Goal: Use online tool/utility: Utilize a website feature to perform a specific function

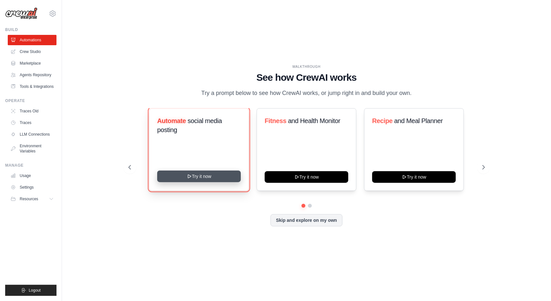
click at [207, 177] on button "Try it now" at bounding box center [199, 176] width 84 height 12
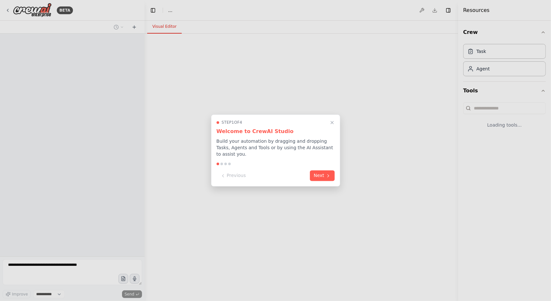
select select "****"
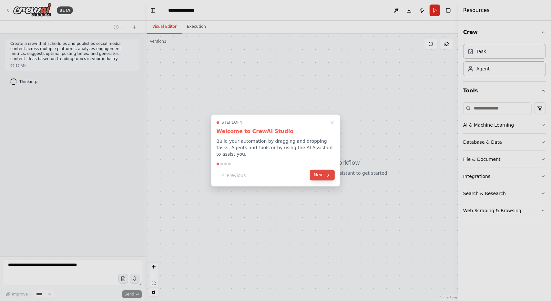
click at [322, 174] on button "Next" at bounding box center [322, 175] width 25 height 11
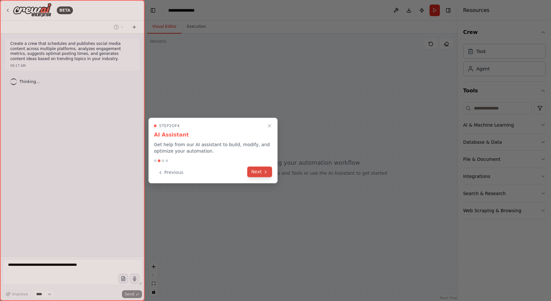
click at [261, 172] on button "Next" at bounding box center [259, 171] width 25 height 11
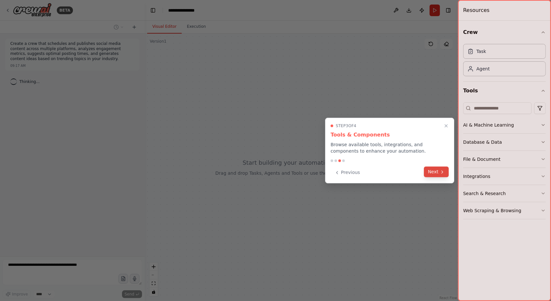
click at [441, 172] on icon at bounding box center [441, 171] width 5 height 5
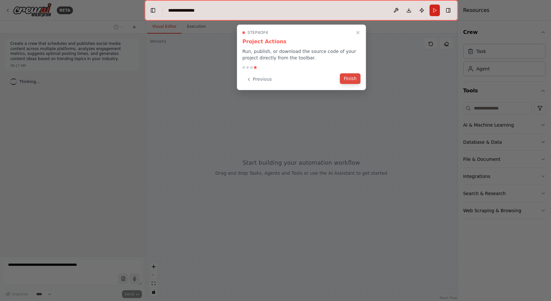
click at [351, 78] on button "Finish" at bounding box center [350, 78] width 21 height 11
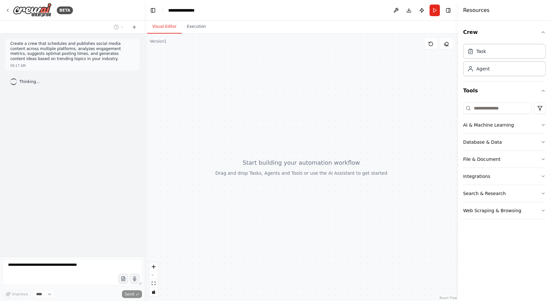
click at [18, 55] on p "Create a crew that schedules and publishes social media content across multiple…" at bounding box center [72, 51] width 124 height 20
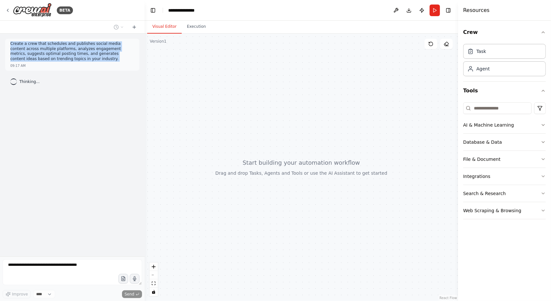
click at [18, 55] on p "Create a crew that schedules and publishes social media content across multiple…" at bounding box center [72, 51] width 124 height 20
click at [53, 50] on p "Create a crew that schedules and publishes social media content across multiple…" at bounding box center [72, 51] width 124 height 20
